Goal: Task Accomplishment & Management: Manage account settings

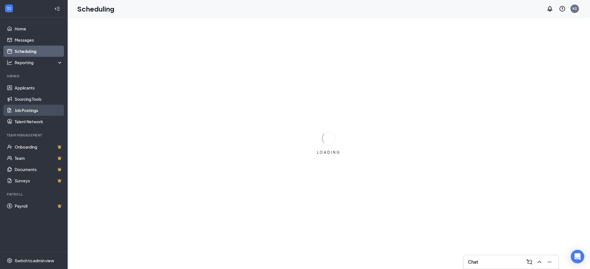
click at [33, 112] on link "Job Postings" at bounding box center [39, 110] width 48 height 11
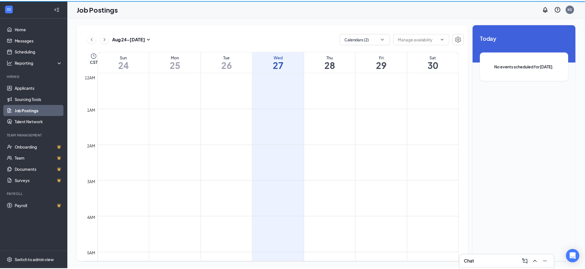
scroll to position [277, 0]
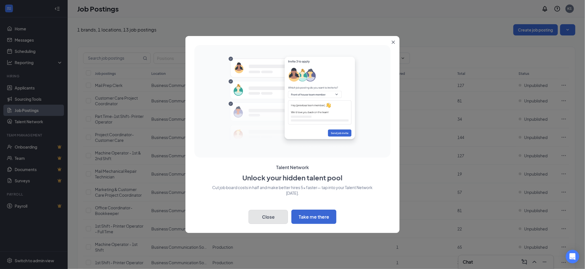
click at [271, 215] on button "Close" at bounding box center [268, 217] width 39 height 14
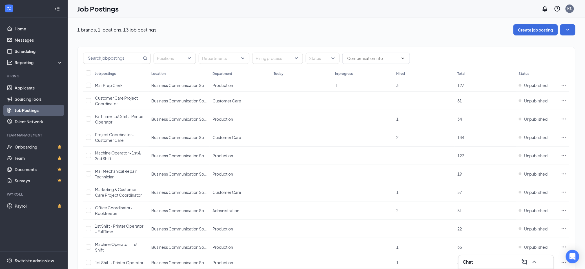
click at [105, 73] on div "Job postings" at bounding box center [105, 73] width 21 height 5
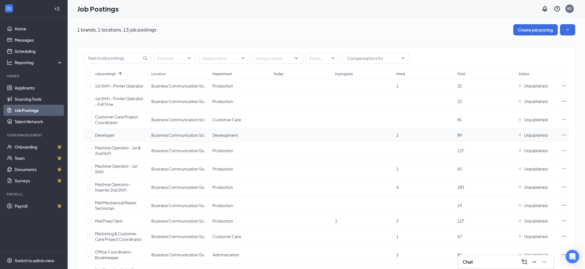
click at [106, 136] on span "Developer" at bounding box center [105, 135] width 20 height 5
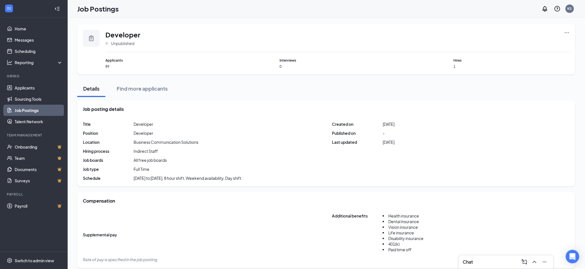
click at [568, 34] on icon "Ellipses" at bounding box center [567, 33] width 6 height 6
click at [505, 43] on span "Edit job posting" at bounding box center [504, 43] width 28 height 5
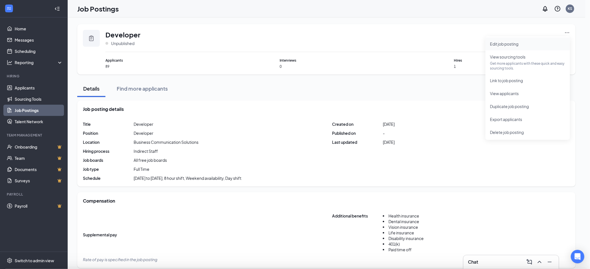
type input "Developer"
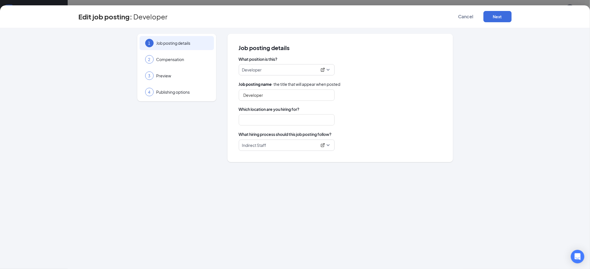
type input "Business Communication Solutions"
click at [178, 59] on span "Compensation" at bounding box center [182, 60] width 52 height 6
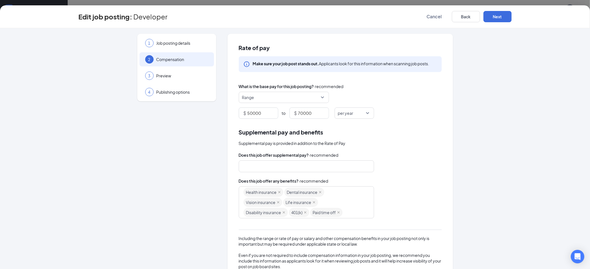
scroll to position [45, 0]
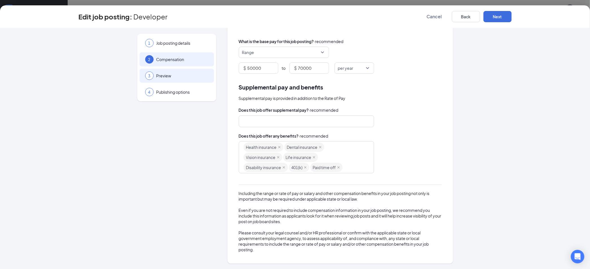
click at [172, 78] on span "Preview" at bounding box center [182, 76] width 52 height 6
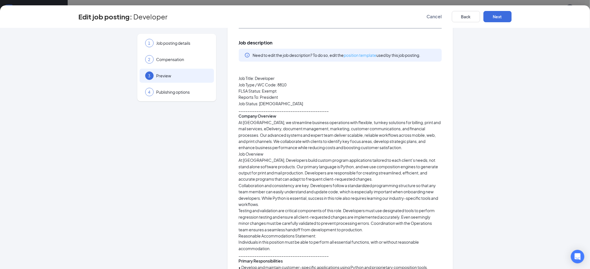
click at [357, 54] on link "position template" at bounding box center [360, 55] width 33 height 5
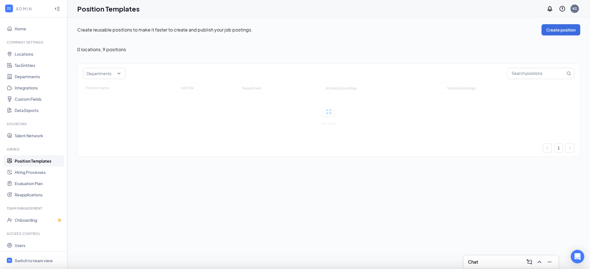
type input "Developer"
type input "Development"
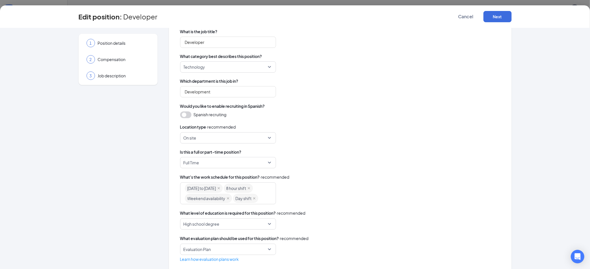
scroll to position [68, 0]
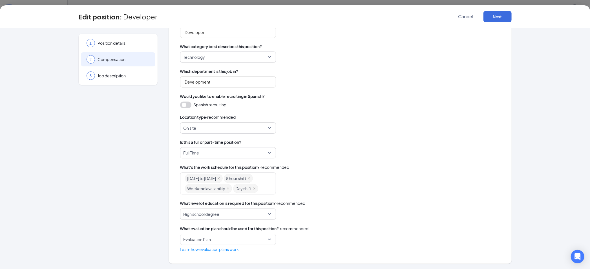
click at [109, 59] on span "Compensation" at bounding box center [124, 60] width 52 height 6
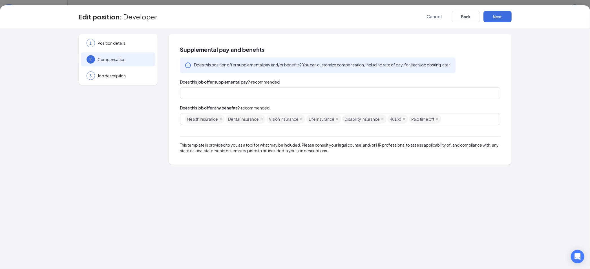
scroll to position [0, 0]
click at [117, 75] on span "Job description" at bounding box center [124, 76] width 52 height 6
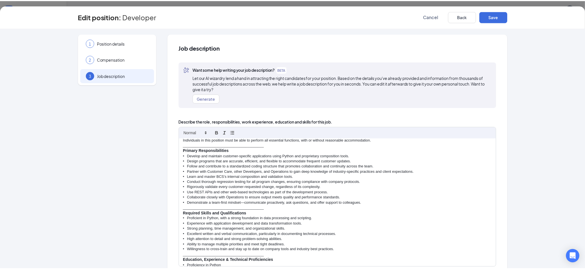
scroll to position [129, 0]
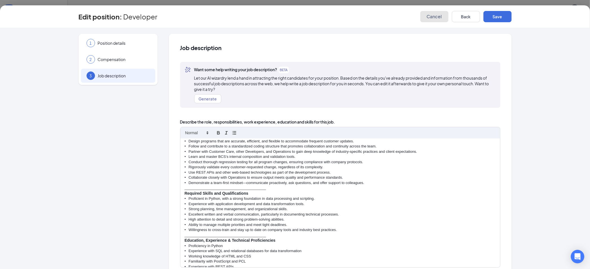
click at [434, 16] on span "Cancel" at bounding box center [434, 17] width 15 height 6
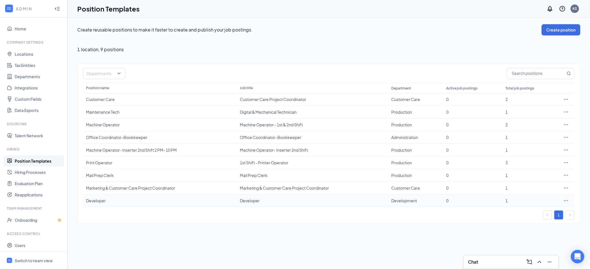
click at [96, 202] on div "Developer" at bounding box center [160, 201] width 149 height 6
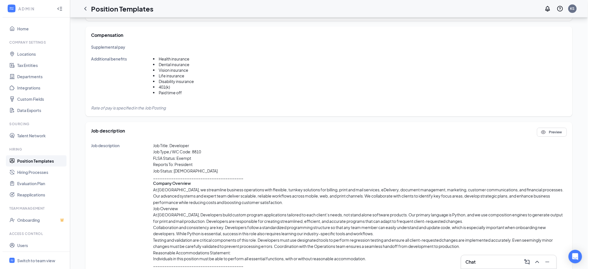
scroll to position [152, 0]
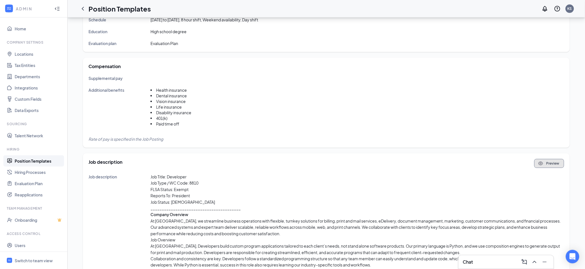
click at [553, 163] on button "Preview" at bounding box center [549, 163] width 30 height 9
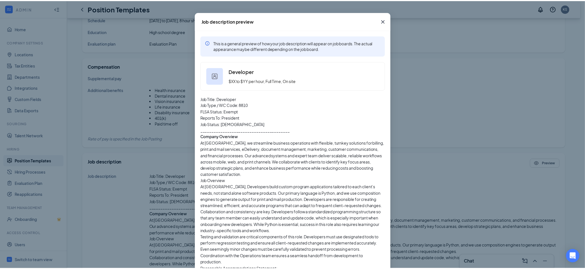
scroll to position [0, 0]
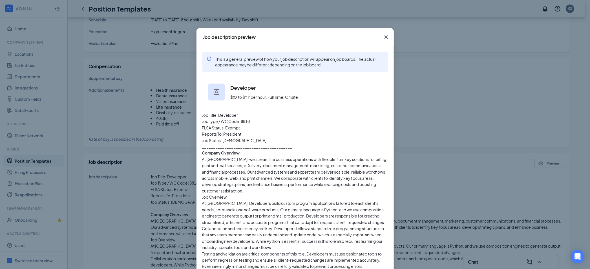
click at [384, 37] on icon "Cross" at bounding box center [385, 37] width 3 height 3
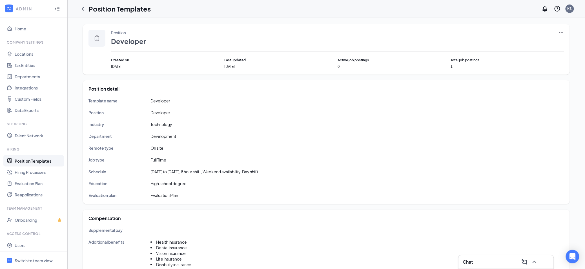
drag, startPoint x: 44, startPoint y: 162, endPoint x: 168, endPoint y: 166, distance: 124.1
click at [44, 162] on link "Position Templates" at bounding box center [39, 161] width 48 height 11
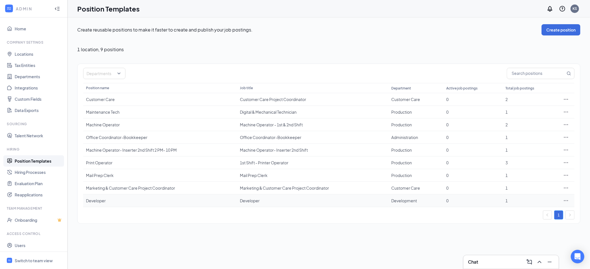
click at [564, 202] on icon "Ellipses" at bounding box center [566, 201] width 6 height 6
click at [455, 232] on div "Create reusable positions to make it faster to create and publish your job post…" at bounding box center [329, 143] width 522 height 252
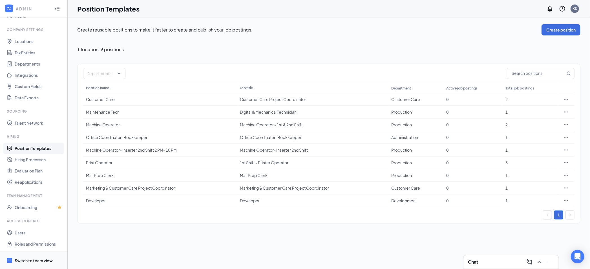
click at [31, 260] on div "Switch to team view" at bounding box center [34, 261] width 38 height 6
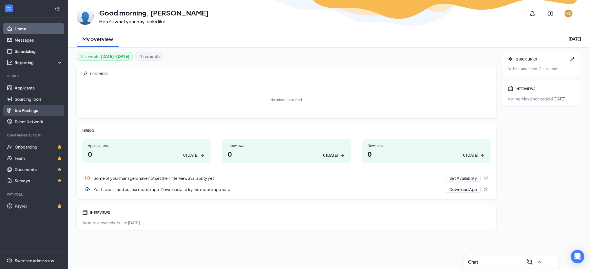
click at [29, 108] on link "Job Postings" at bounding box center [39, 110] width 48 height 11
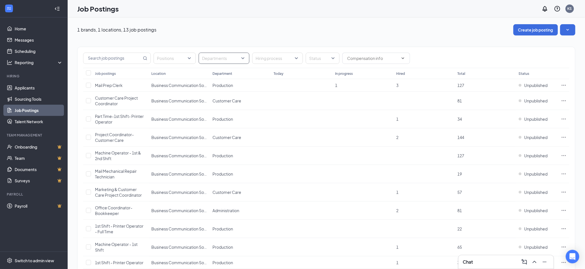
click at [226, 59] on div at bounding box center [221, 58] width 42 height 9
click at [206, 113] on div at bounding box center [205, 112] width 5 height 5
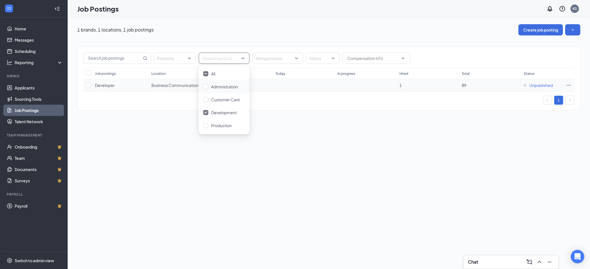
click at [545, 85] on span "Unpublished" at bounding box center [540, 86] width 23 height 6
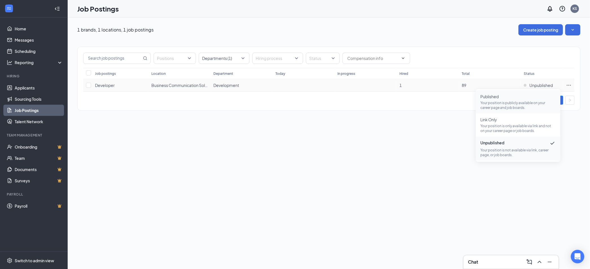
click at [502, 102] on p "Your position is publicly available on your career page and job boards." at bounding box center [518, 106] width 76 height 10
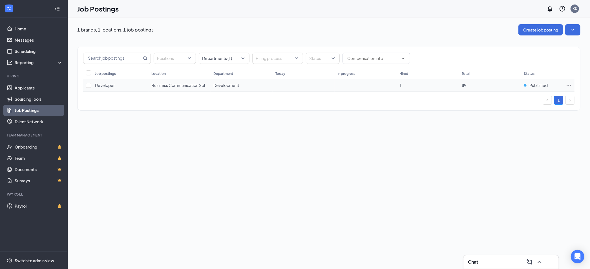
click at [104, 86] on span "Developer" at bounding box center [105, 85] width 20 height 5
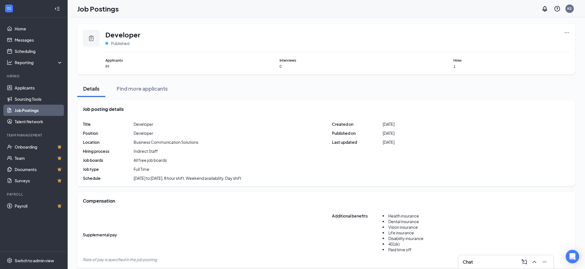
click at [569, 34] on icon "Ellipses" at bounding box center [567, 33] width 6 height 6
click at [508, 44] on span "Edit job posting" at bounding box center [504, 43] width 28 height 5
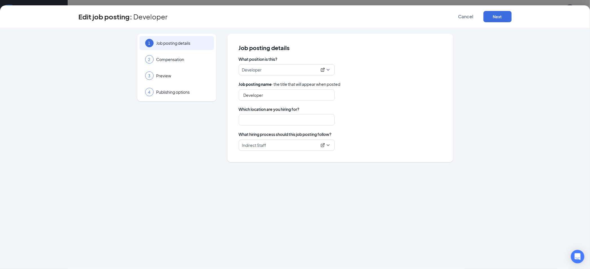
type input "Business Communication Solutions"
click at [169, 61] on span "Compensation" at bounding box center [182, 60] width 52 height 6
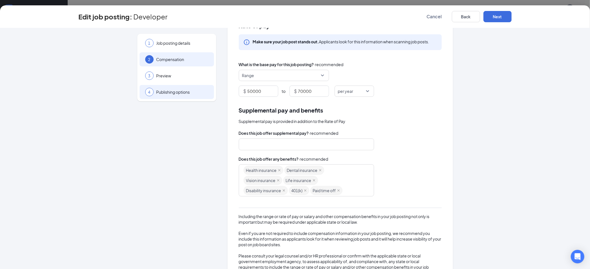
scroll to position [45, 0]
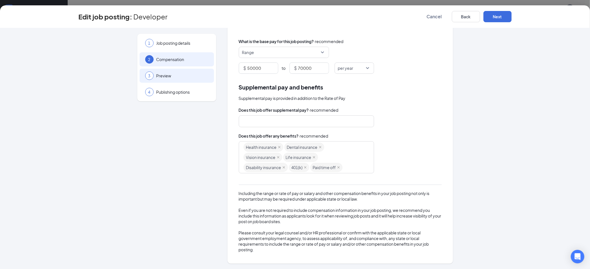
click at [165, 76] on span "Preview" at bounding box center [182, 76] width 52 height 6
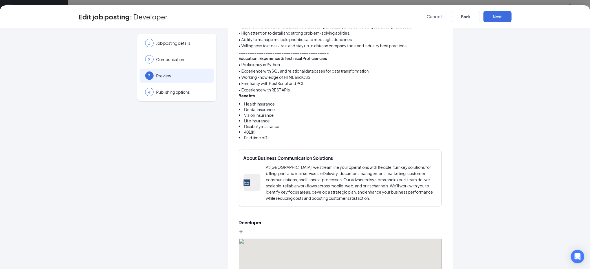
scroll to position [477, 0]
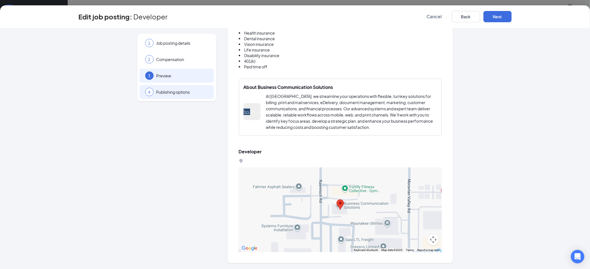
click at [181, 93] on span "Publishing options" at bounding box center [182, 92] width 52 height 6
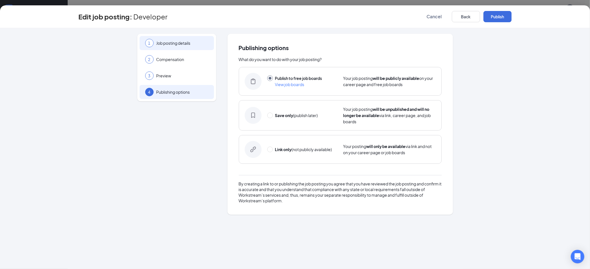
click at [175, 43] on span "Job posting details" at bounding box center [182, 43] width 52 height 6
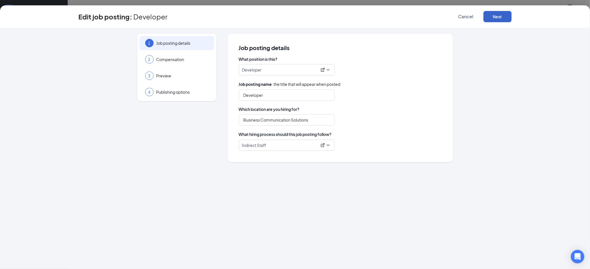
click at [499, 17] on button "Next" at bounding box center [497, 16] width 28 height 11
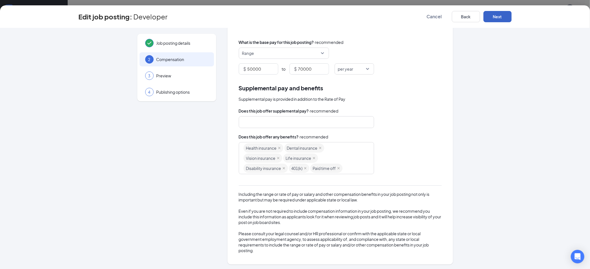
scroll to position [45, 0]
click at [502, 17] on button "Next" at bounding box center [497, 16] width 28 height 11
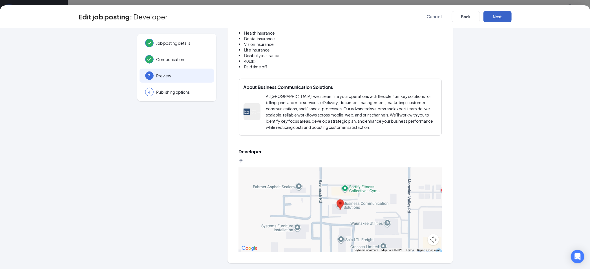
scroll to position [351, 0]
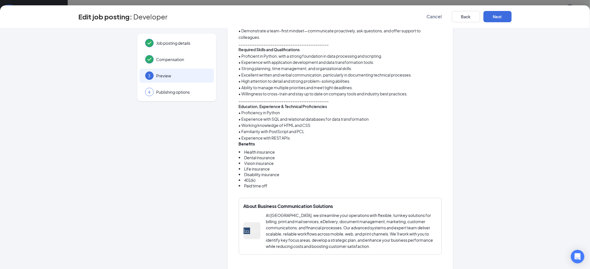
click at [411, 97] on p "• Willingness to cross-train and stay up to date on company tools and industry …" at bounding box center [340, 94] width 203 height 6
click at [412, 97] on p "• Willingness to cross-train and stay up to date on company tools and industry …" at bounding box center [340, 94] width 203 height 6
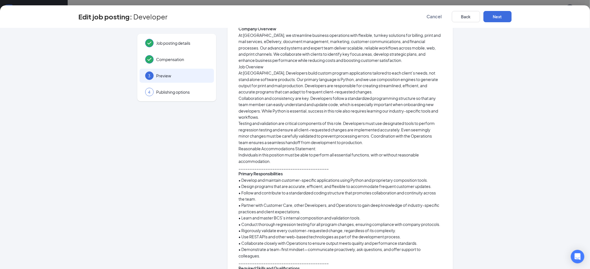
scroll to position [0, 0]
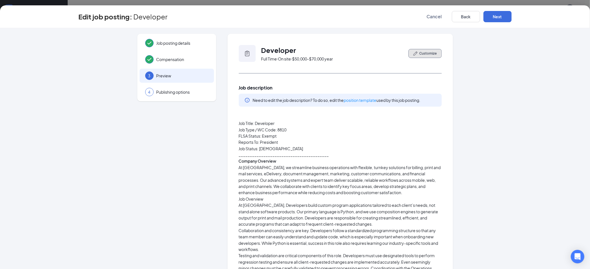
click at [423, 53] on span "Customize" at bounding box center [427, 53] width 17 height 5
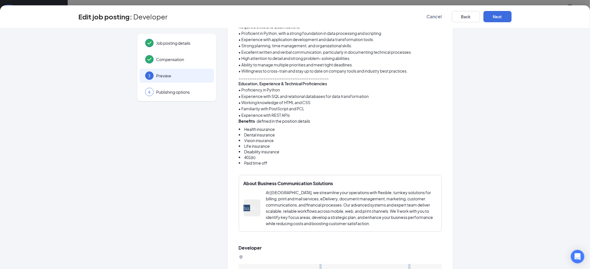
scroll to position [438, 0]
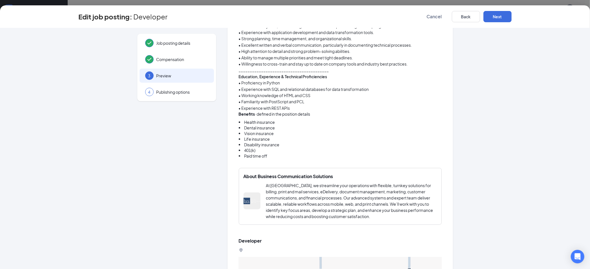
drag, startPoint x: 309, startPoint y: 170, endPoint x: 302, endPoint y: 167, distance: 8.1
click at [275, 159] on li "Paid time off" at bounding box center [340, 156] width 203 height 6
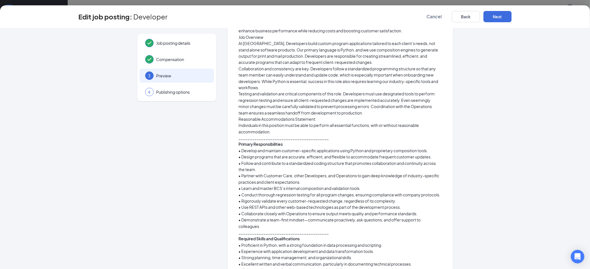
scroll to position [63, 0]
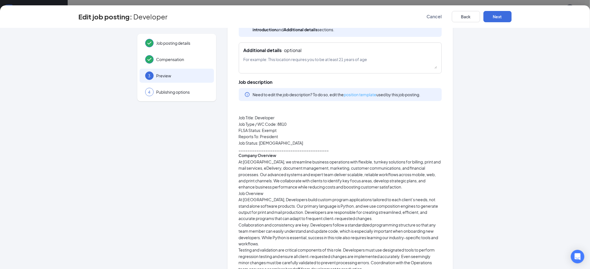
click at [367, 94] on link "position template" at bounding box center [360, 94] width 33 height 5
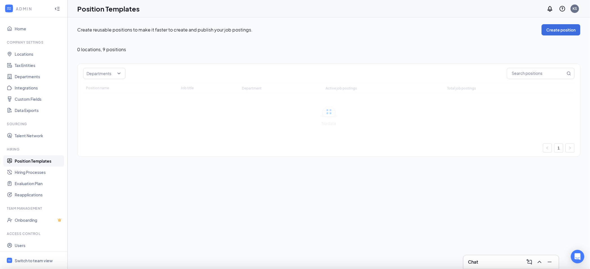
type input "Developer"
type input "Development"
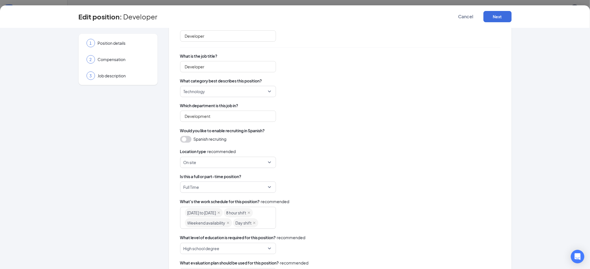
scroll to position [68, 0]
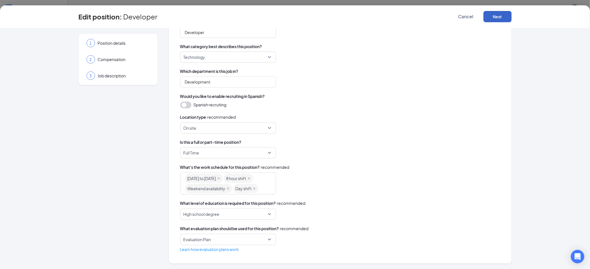
click at [491, 15] on button "Next" at bounding box center [497, 16] width 28 height 11
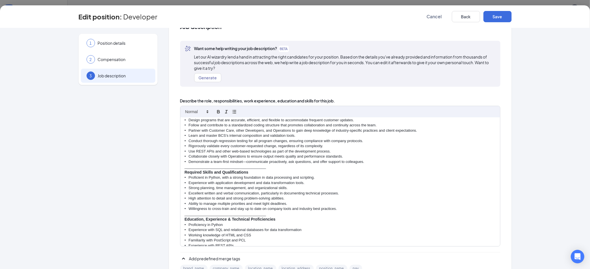
scroll to position [55, 0]
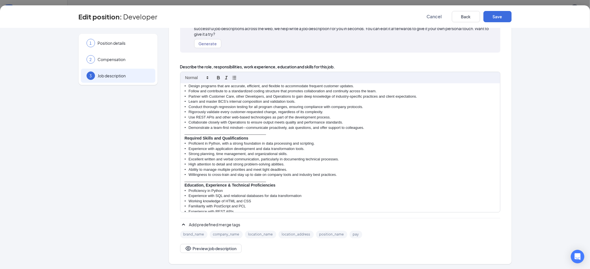
click at [254, 204] on p "• Familiarity with PostScript and PCL" at bounding box center [340, 206] width 311 height 5
click at [233, 209] on p "• Experience with REST APIs" at bounding box center [340, 211] width 311 height 5
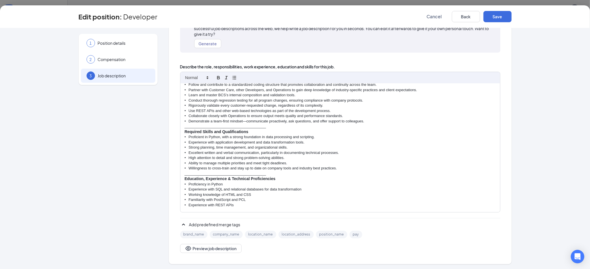
scroll to position [145, 0]
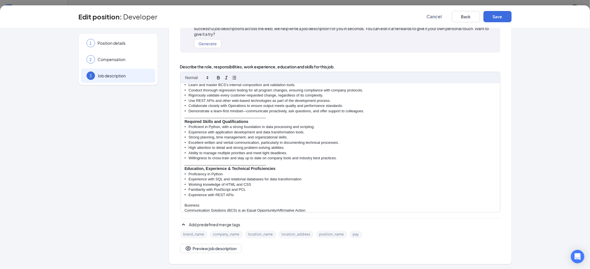
click at [198, 203] on p "Business" at bounding box center [340, 205] width 311 height 5
click at [320, 204] on p "Business Communication Solutions (BCS) is an Equal Opportunity/Affirmative Acti…" at bounding box center [340, 206] width 311 height 5
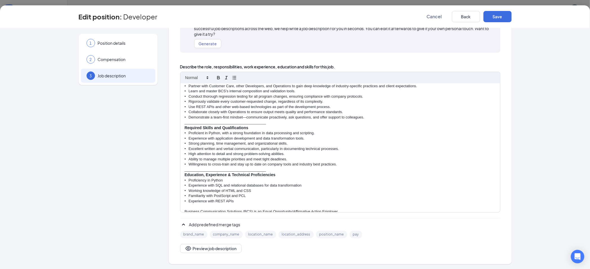
click at [339, 209] on p "Business Communication Solutions (BCS) is an Equal Opportunity/Affirmative Acti…" at bounding box center [340, 211] width 311 height 5
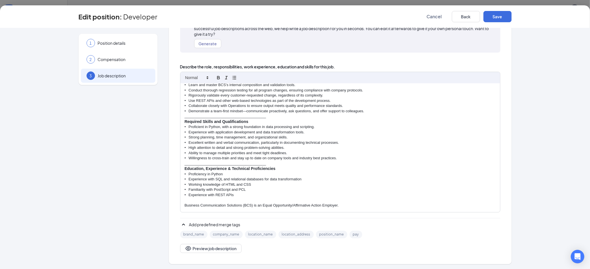
scroll to position [161, 0]
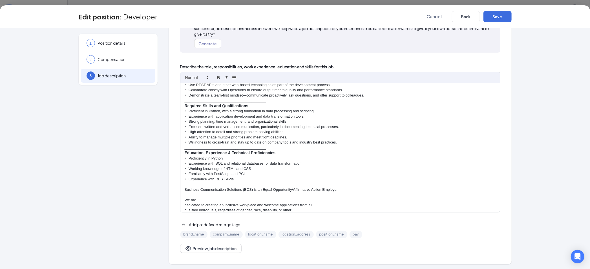
drag, startPoint x: 194, startPoint y: 195, endPoint x: 221, endPoint y: 196, distance: 27.1
click at [195, 198] on p "We are" at bounding box center [340, 200] width 311 height 5
click at [323, 199] on p "We are dedicated to creating an inclusive workplace and welcome applications fr…" at bounding box center [340, 201] width 311 height 5
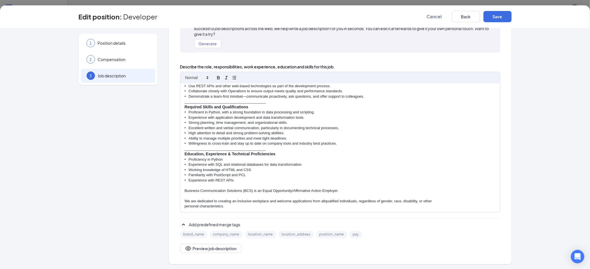
scroll to position [155, 0]
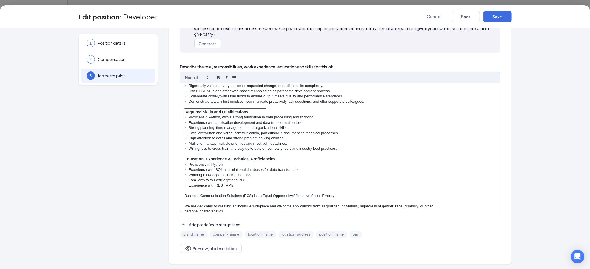
click at [432, 204] on p "We are dedicated to creating an inclusive workplace and welcome applications fr…" at bounding box center [340, 206] width 311 height 5
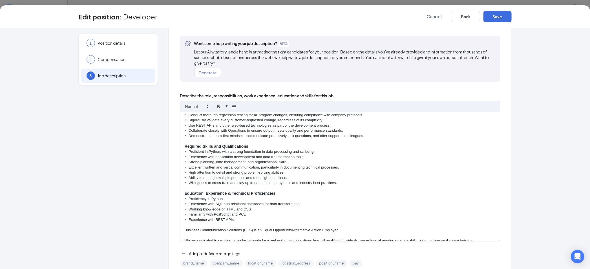
scroll to position [55, 0]
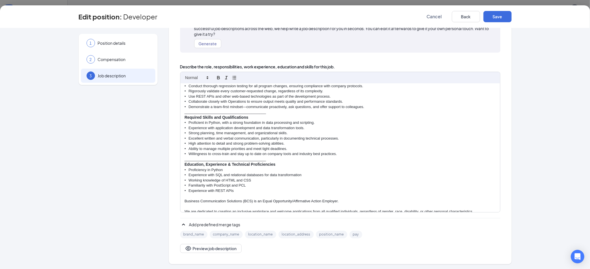
click at [234, 189] on p "• Experience with REST APIs" at bounding box center [340, 191] width 311 height 5
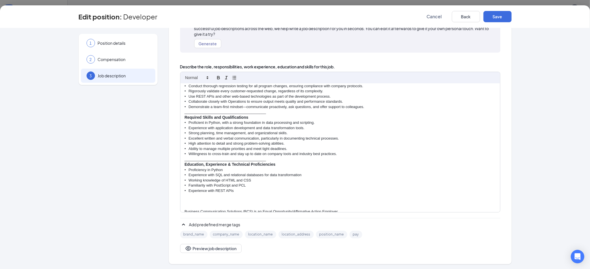
scroll to position [150, 0]
click at [201, 199] on p "Candidates" at bounding box center [340, 201] width 311 height 5
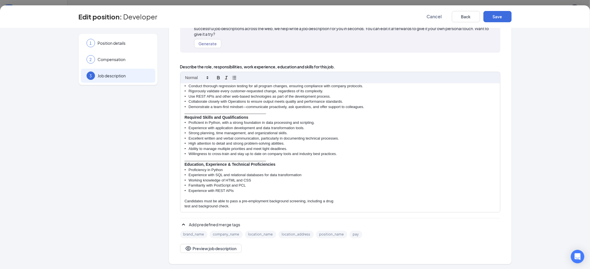
drag, startPoint x: 333, startPoint y: 194, endPoint x: 337, endPoint y: 197, distance: 5.1
click at [332, 199] on p "Candidates must be able to pass a pre-employment background screening, includin…" at bounding box center [340, 201] width 311 height 5
click at [387, 199] on p "Candidates must be able to pass a pre-employment background screening, includin…" at bounding box center [340, 201] width 311 height 5
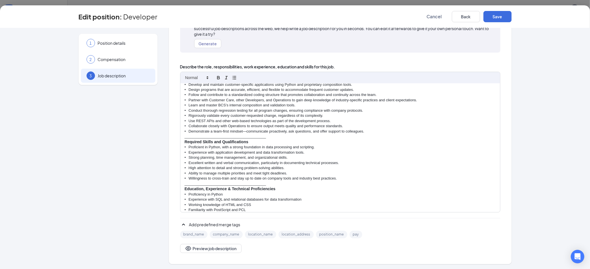
scroll to position [160, 0]
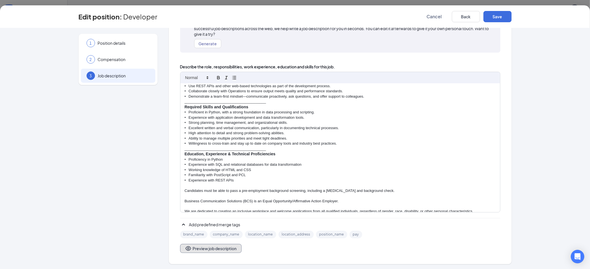
click at [227, 250] on button "Preview job description" at bounding box center [210, 248] width 61 height 9
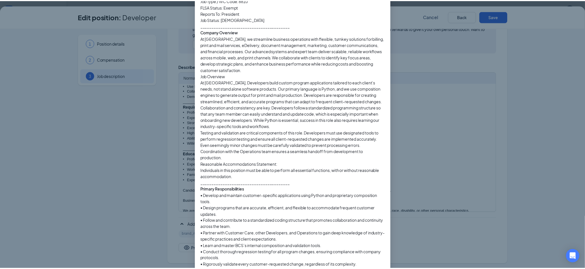
scroll to position [0, 0]
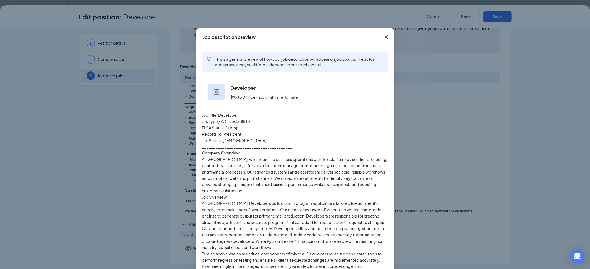
drag, startPoint x: 382, startPoint y: 36, endPoint x: 439, endPoint y: 25, distance: 57.5
click at [383, 36] on icon "Cross" at bounding box center [386, 37] width 7 height 7
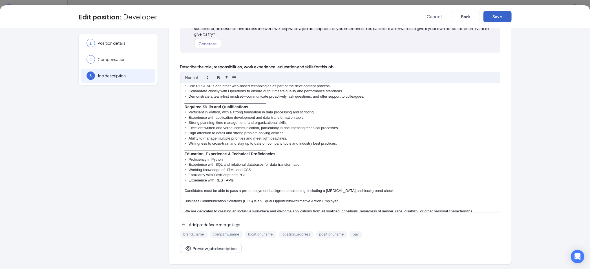
click at [501, 17] on button "Save" at bounding box center [497, 16] width 28 height 11
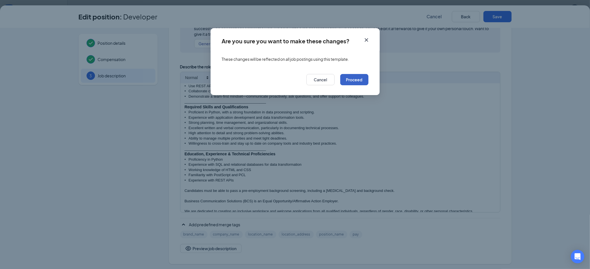
click at [353, 80] on button "Proceed" at bounding box center [354, 79] width 28 height 11
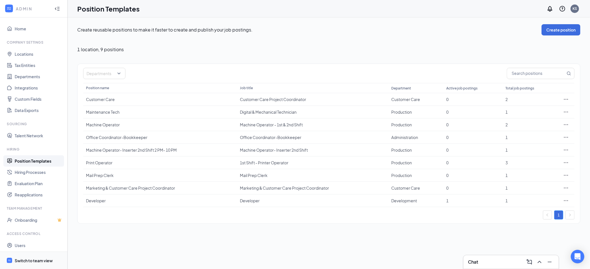
click at [45, 262] on div "Switch to team view" at bounding box center [34, 261] width 38 height 6
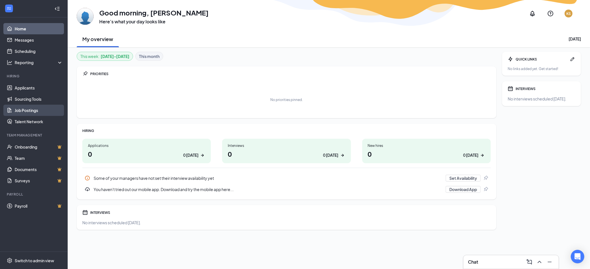
click at [31, 109] on link "Job Postings" at bounding box center [39, 110] width 48 height 11
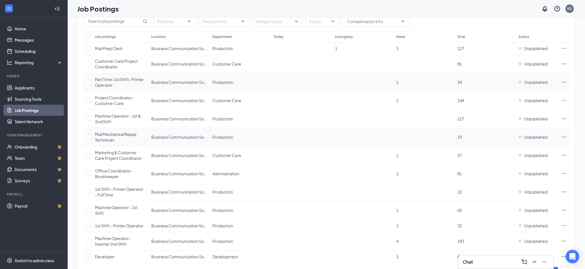
scroll to position [63, 0]
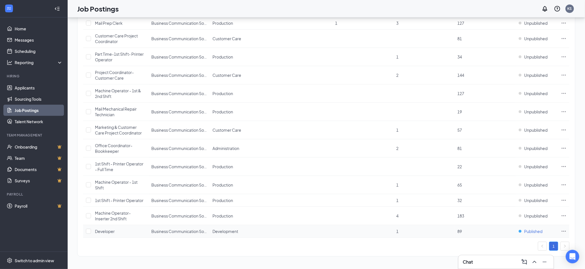
click at [532, 232] on span "Published" at bounding box center [534, 232] width 18 height 6
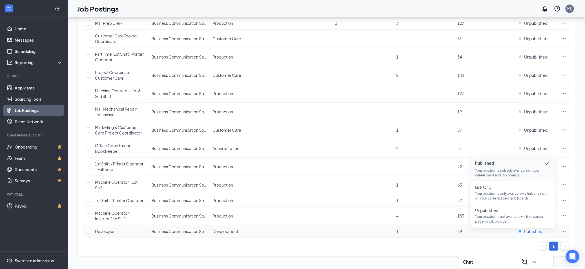
click at [532, 232] on span "Published" at bounding box center [534, 232] width 18 height 6
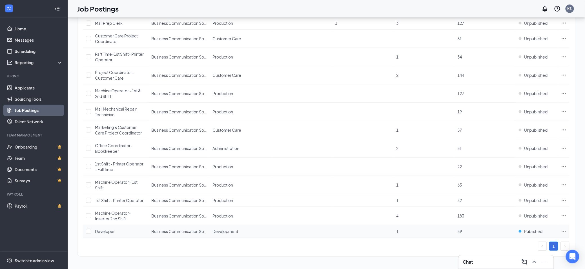
click at [565, 231] on icon "Ellipses" at bounding box center [564, 232] width 6 height 6
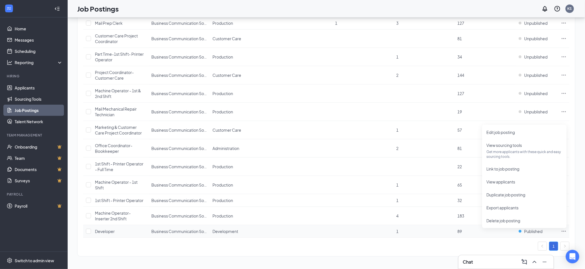
click at [183, 231] on span "Business Communication Solutions" at bounding box center [183, 231] width 65 height 5
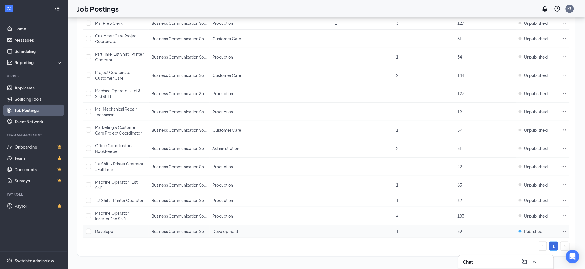
click at [565, 232] on icon "Ellipses" at bounding box center [564, 232] width 6 height 6
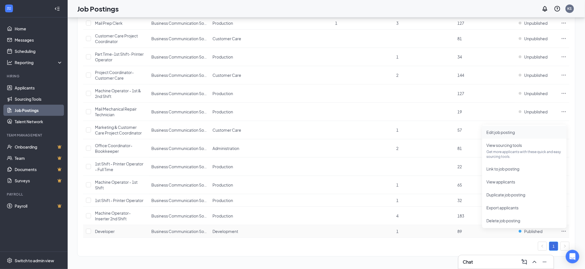
click at [502, 132] on span "Edit job posting" at bounding box center [501, 132] width 28 height 5
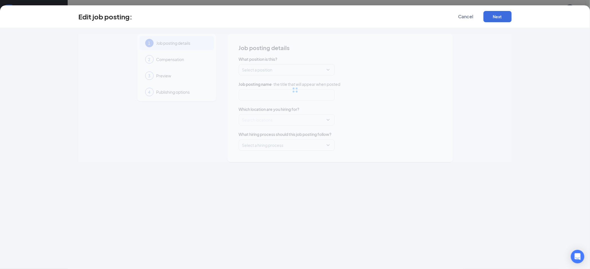
type input "Developer"
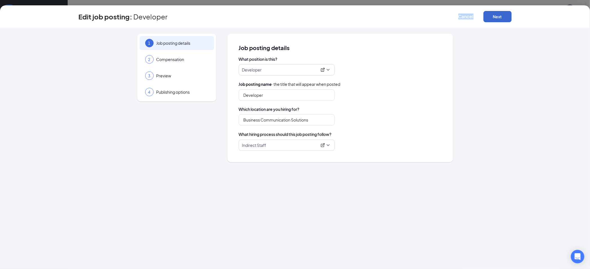
click at [502, 11] on div "Edit job posting: Developer Cancel Next" at bounding box center [295, 16] width 590 height 23
click at [502, 18] on button "Next" at bounding box center [497, 16] width 28 height 11
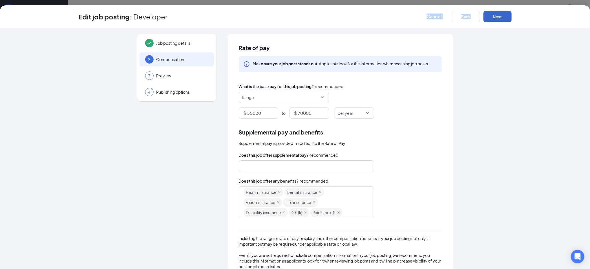
click at [502, 18] on button "Next" at bounding box center [497, 16] width 28 height 11
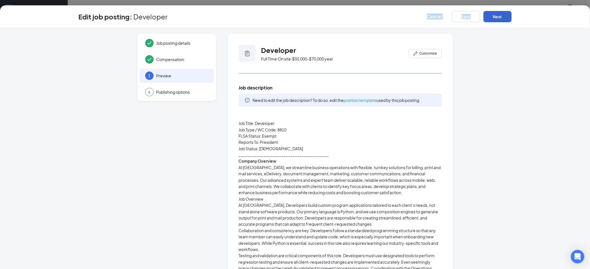
click at [502, 18] on button "Next" at bounding box center [497, 16] width 28 height 11
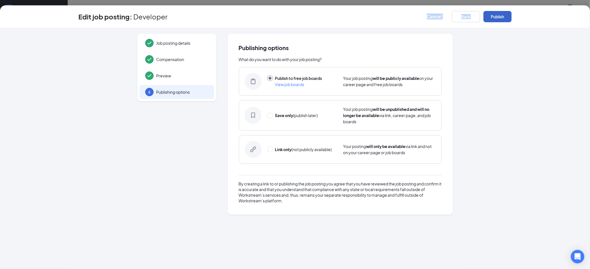
click at [502, 18] on button "Publish" at bounding box center [497, 16] width 28 height 11
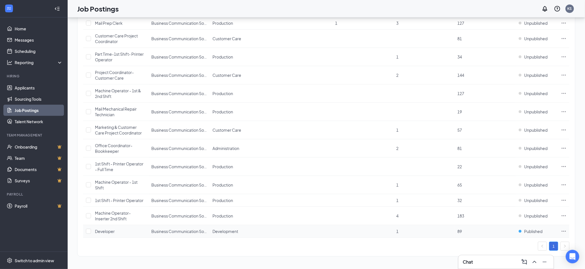
click at [227, 233] on td "Development" at bounding box center [240, 231] width 61 height 13
click at [227, 233] on span "Development" at bounding box center [226, 231] width 26 height 5
click at [100, 231] on span "Developer" at bounding box center [105, 231] width 20 height 5
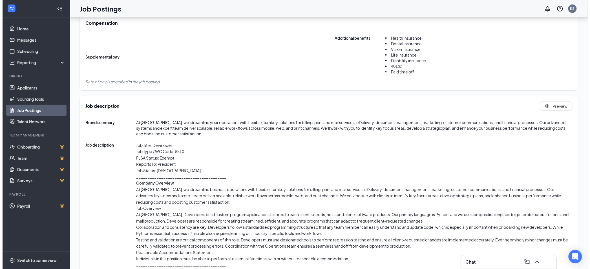
scroll to position [147, 0]
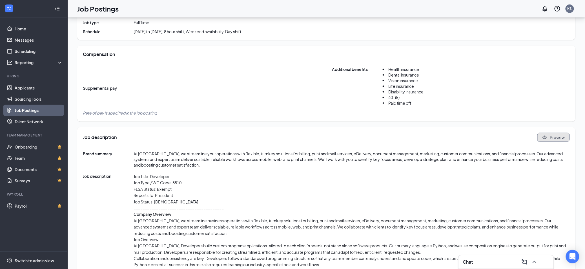
click at [554, 136] on span "Preview" at bounding box center [557, 138] width 15 height 6
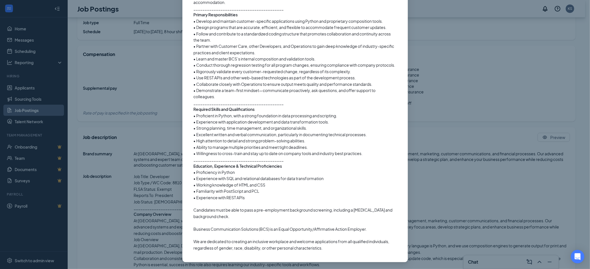
scroll to position [326, 0]
click at [492, 41] on div "Developer Full Time ‧ On site Close About Business Communication Solutions At B…" at bounding box center [295, 134] width 590 height 269
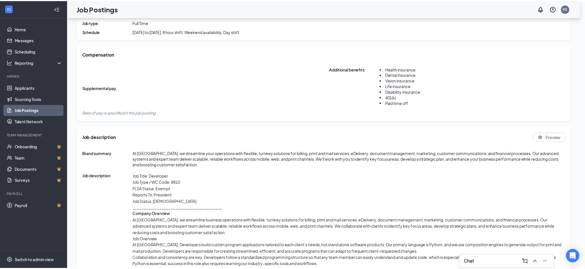
scroll to position [298, 0]
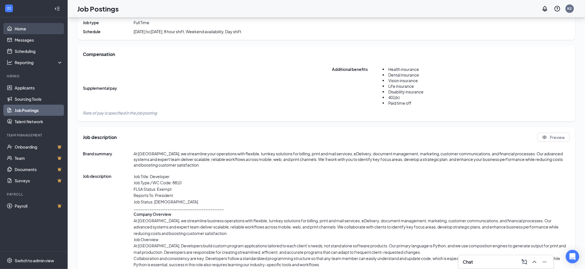
click at [21, 25] on link "Home" at bounding box center [39, 28] width 48 height 11
